Goal: Task Accomplishment & Management: Manage account settings

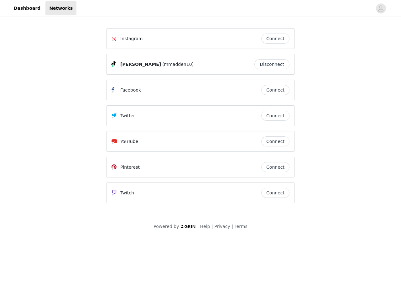
click at [201, 118] on div "Twitter" at bounding box center [187, 116] width 150 height 8
click at [201, 8] on div at bounding box center [224, 8] width 296 height 14
click at [381, 8] on icon "avatar" at bounding box center [381, 8] width 6 height 10
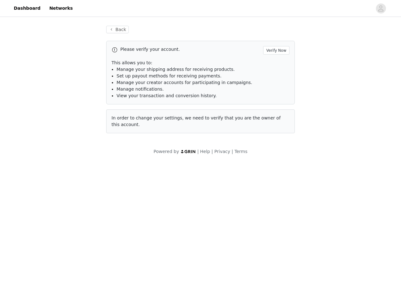
click at [275, 39] on div "Back Please verify your account. Verify Now This allows you to: Manage your shi…" at bounding box center [201, 79] width 204 height 123
click at [274, 64] on p "This allows you to:" at bounding box center [201, 63] width 178 height 7
click at [275, 90] on li "Manage notifications." at bounding box center [203, 89] width 173 height 7
click at [275, 116] on span "In order to change your settings, we need to verify that you are the owner of t…" at bounding box center [196, 121] width 169 height 12
